Goal: Task Accomplishment & Management: Manage account settings

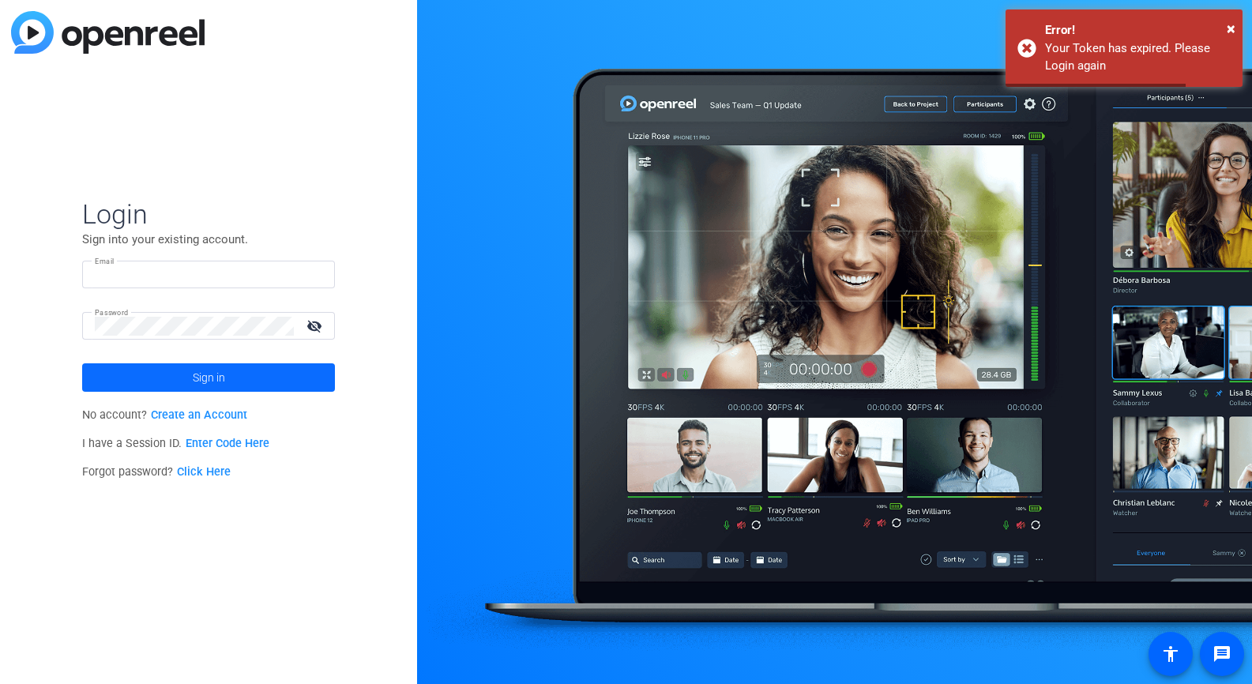
type input "[PERSON_NAME][EMAIL_ADDRESS][PERSON_NAME][DOMAIN_NAME]"
click at [181, 374] on span at bounding box center [208, 378] width 253 height 38
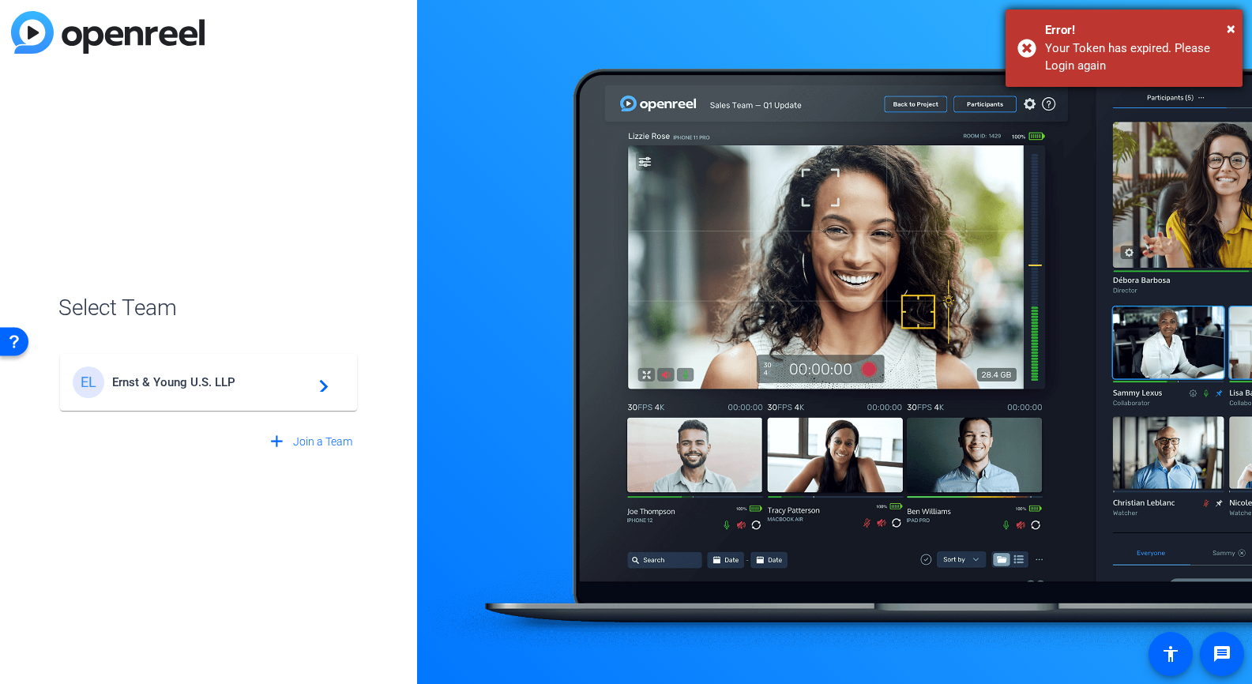
click at [1225, 24] on div "Error!" at bounding box center [1138, 30] width 186 height 18
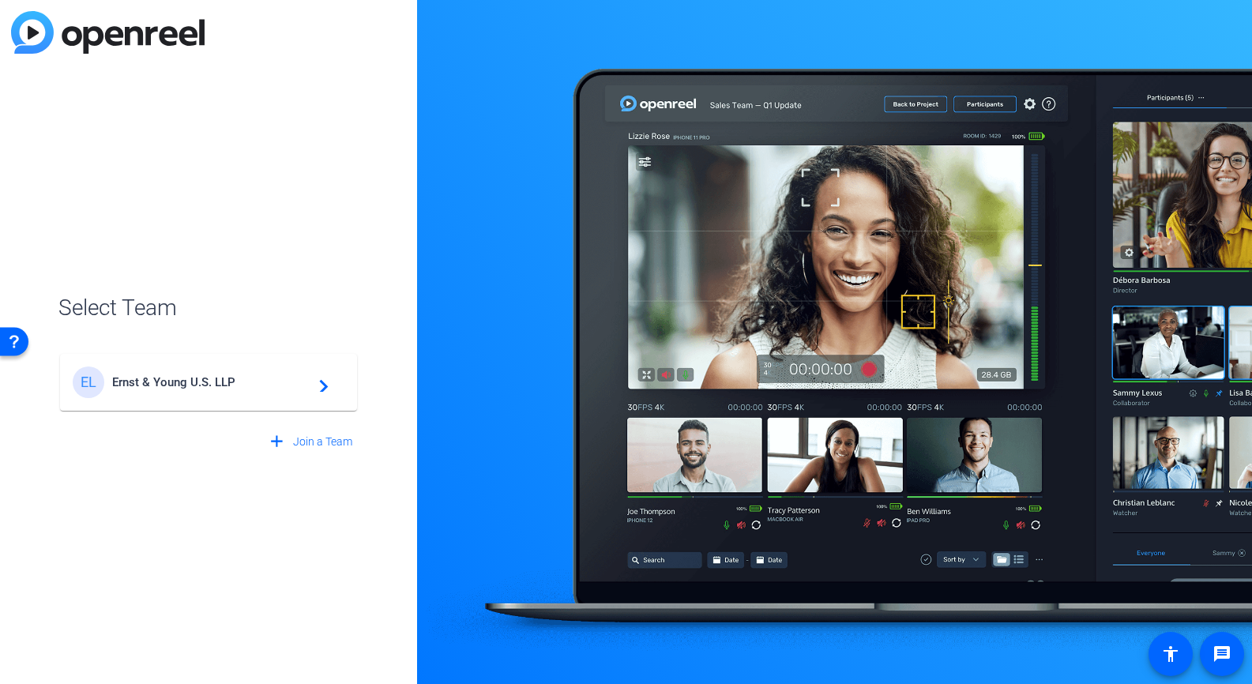
click at [165, 380] on span "Ernst & Young U.S. LLP" at bounding box center [210, 382] width 197 height 14
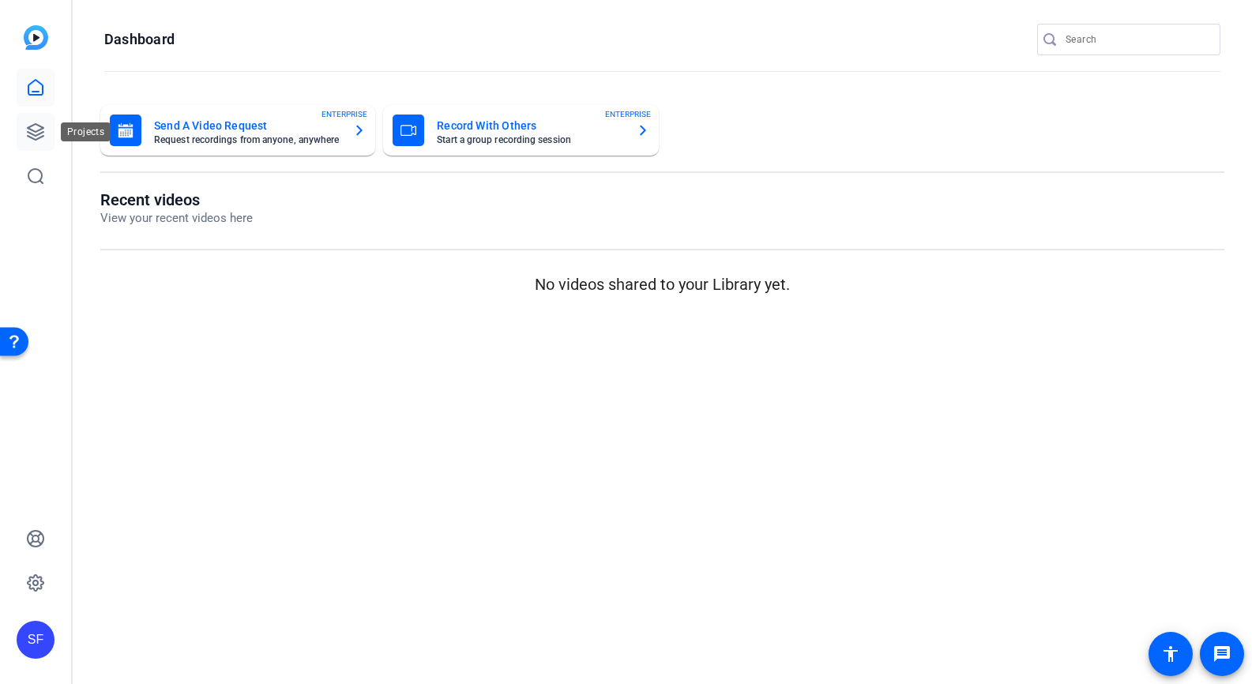
click at [30, 133] on icon at bounding box center [36, 132] width 16 height 16
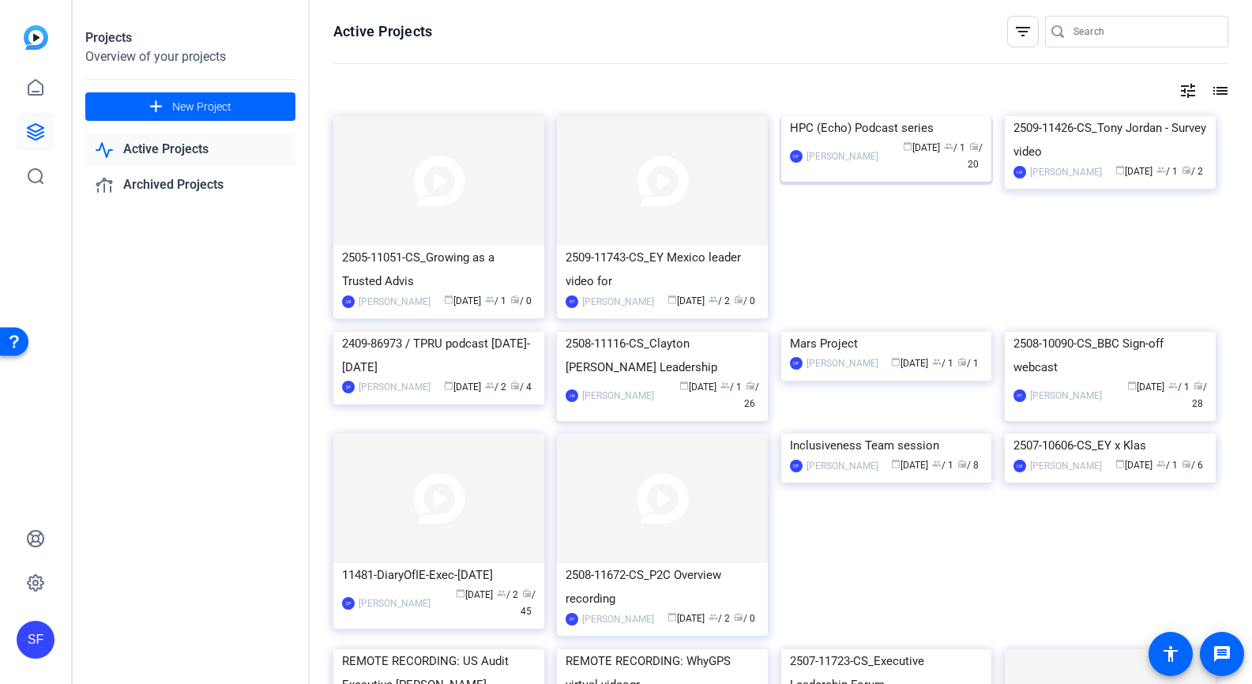
click at [919, 140] on div "HPC (Echo) Podcast series" at bounding box center [886, 128] width 193 height 24
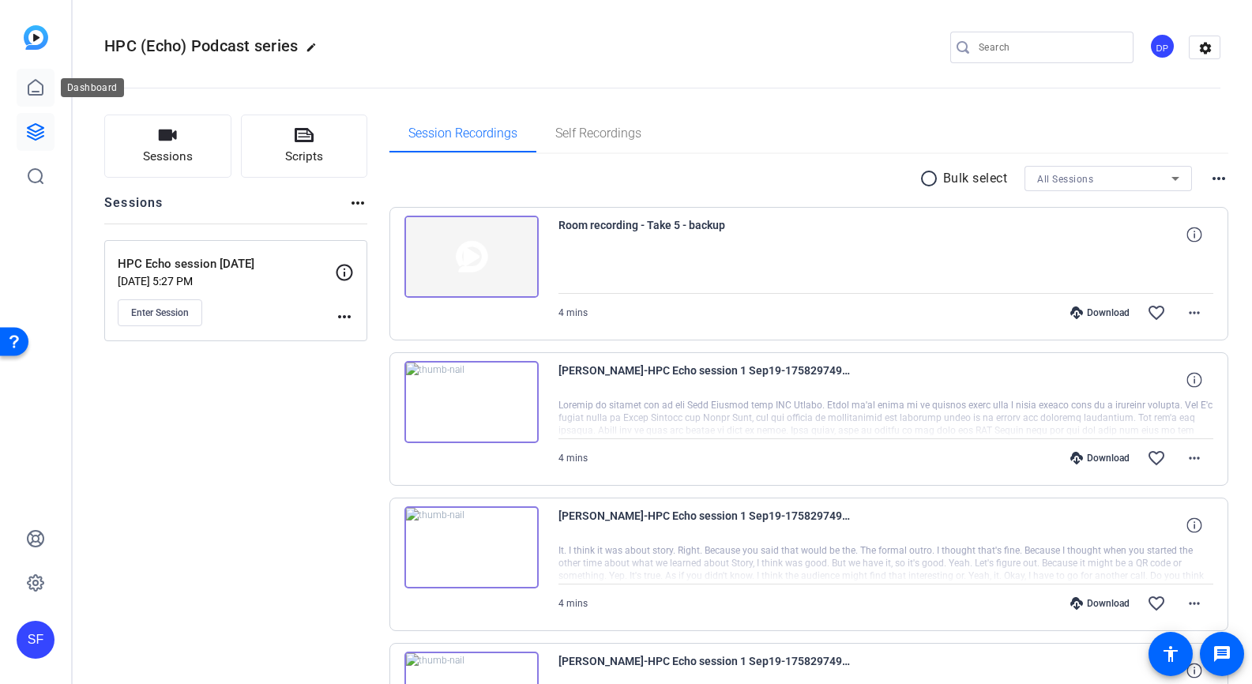
drag, startPoint x: 36, startPoint y: 79, endPoint x: 69, endPoint y: 77, distance: 34.0
click at [36, 79] on icon at bounding box center [35, 87] width 19 height 19
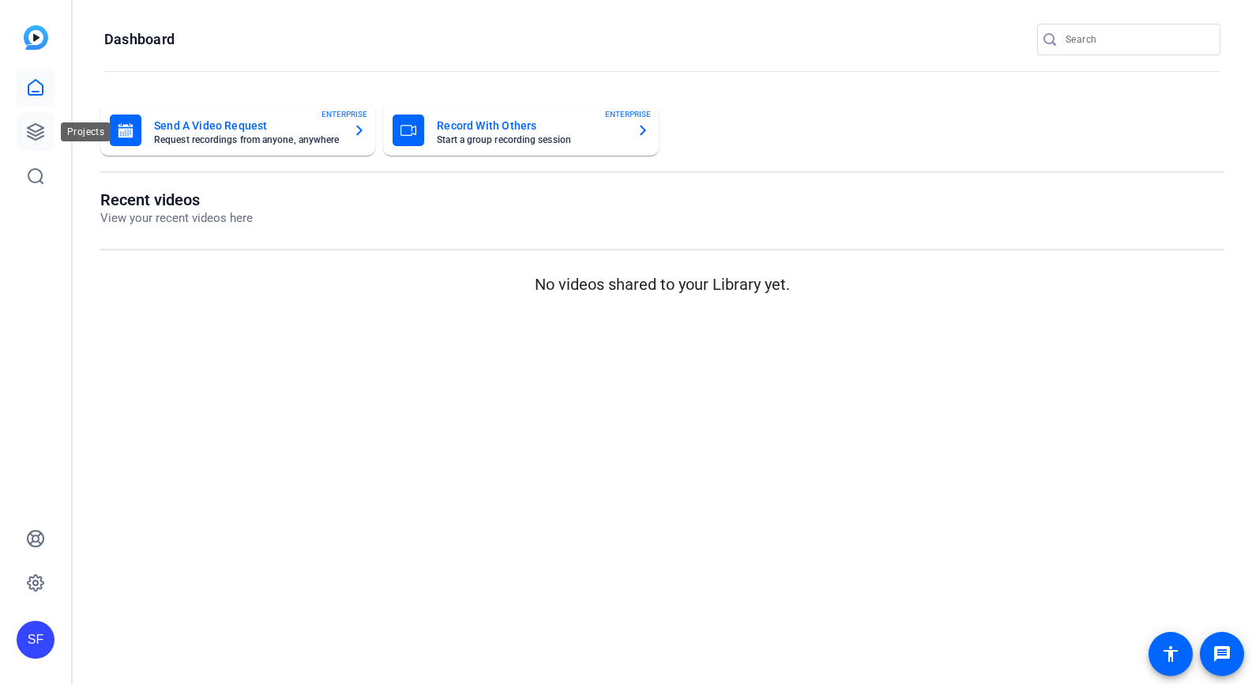
click at [30, 132] on icon at bounding box center [35, 131] width 19 height 19
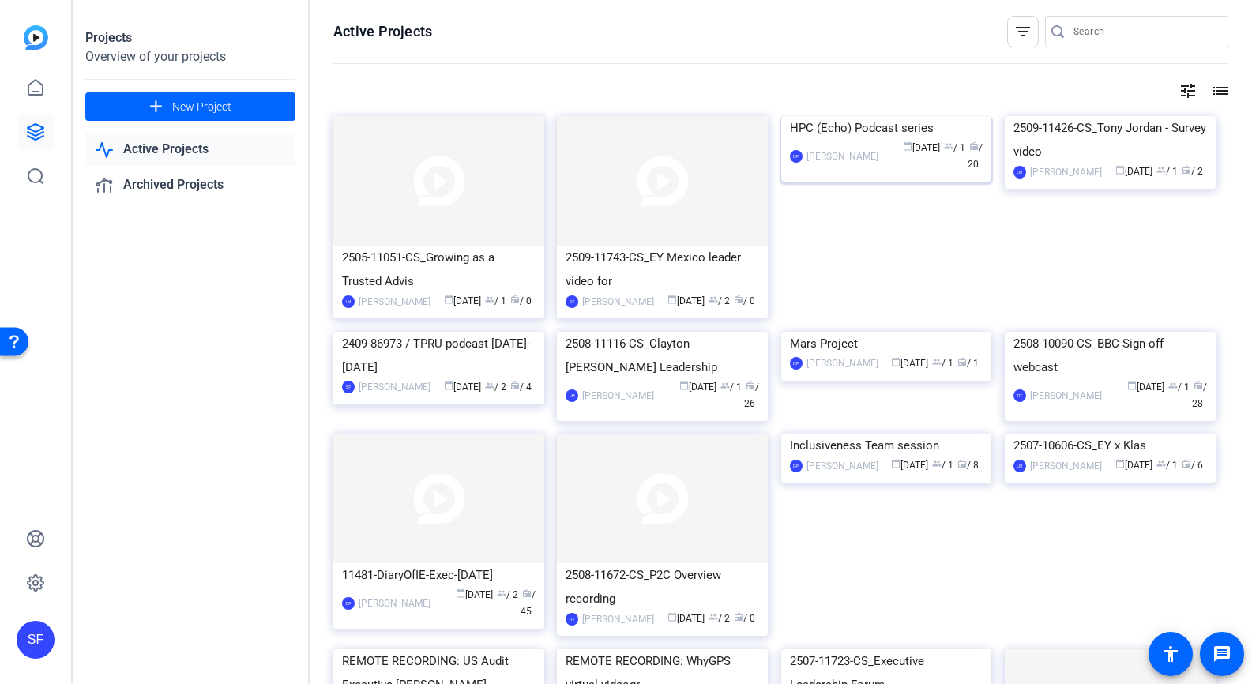
click at [868, 116] on img at bounding box center [886, 116] width 211 height 0
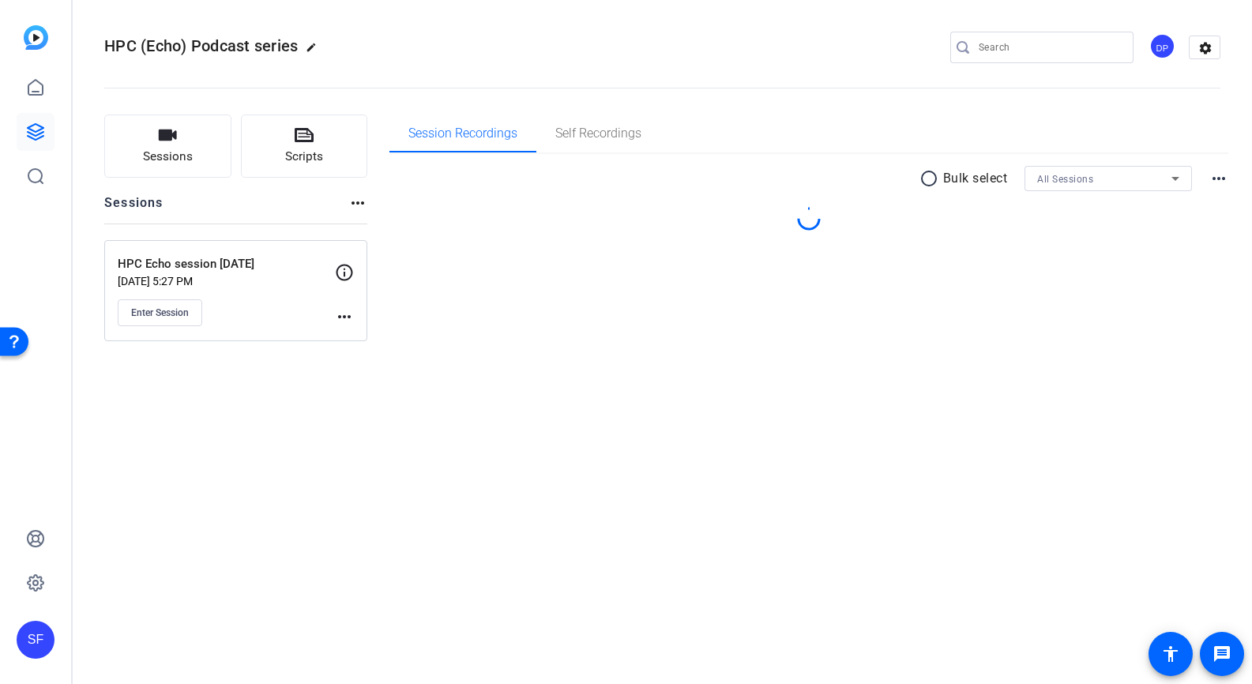
click at [1166, 51] on div "DP" at bounding box center [1162, 46] width 26 height 26
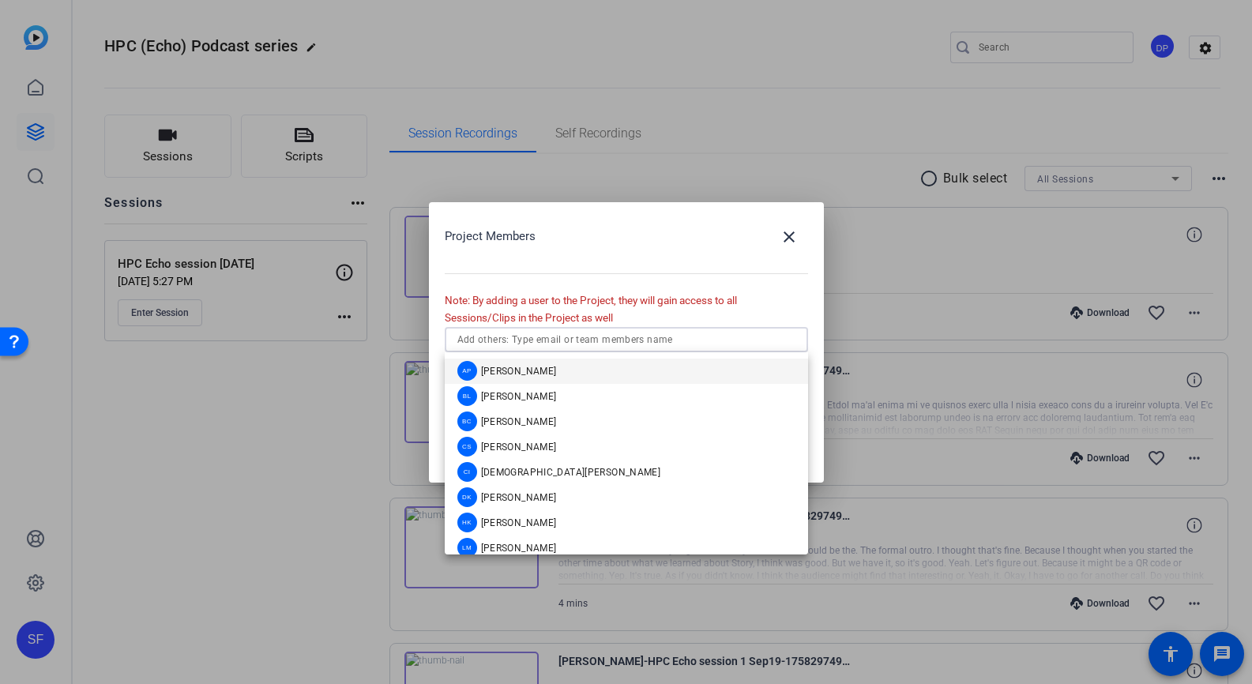
click at [539, 340] on input "text" at bounding box center [626, 339] width 338 height 19
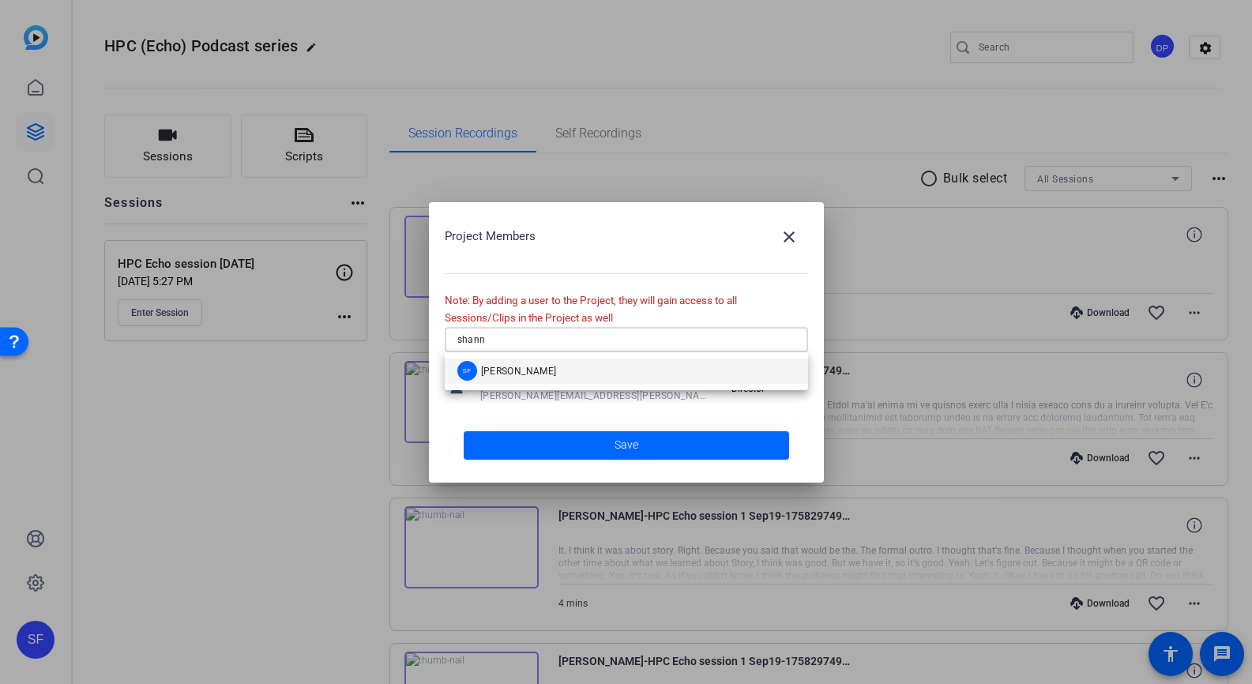
type input "shann"
click at [540, 367] on span "[PERSON_NAME]" at bounding box center [519, 371] width 76 height 13
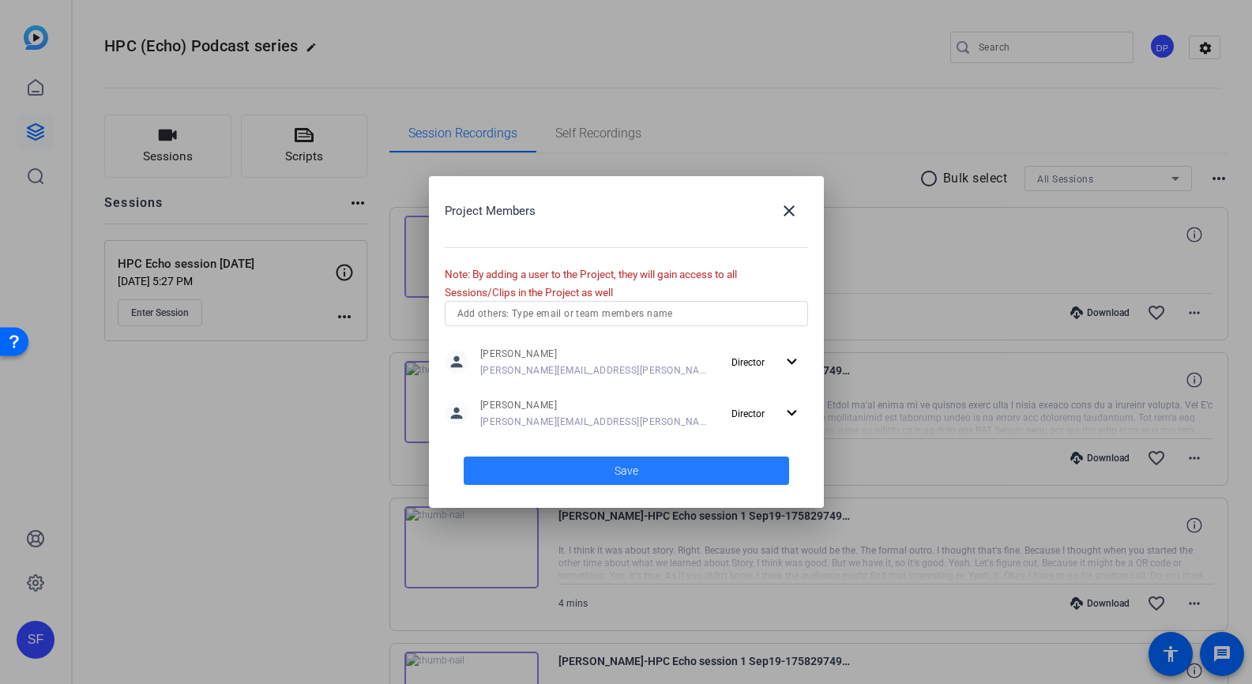
click at [565, 464] on span at bounding box center [626, 471] width 325 height 38
